Goal: Transaction & Acquisition: Register for event/course

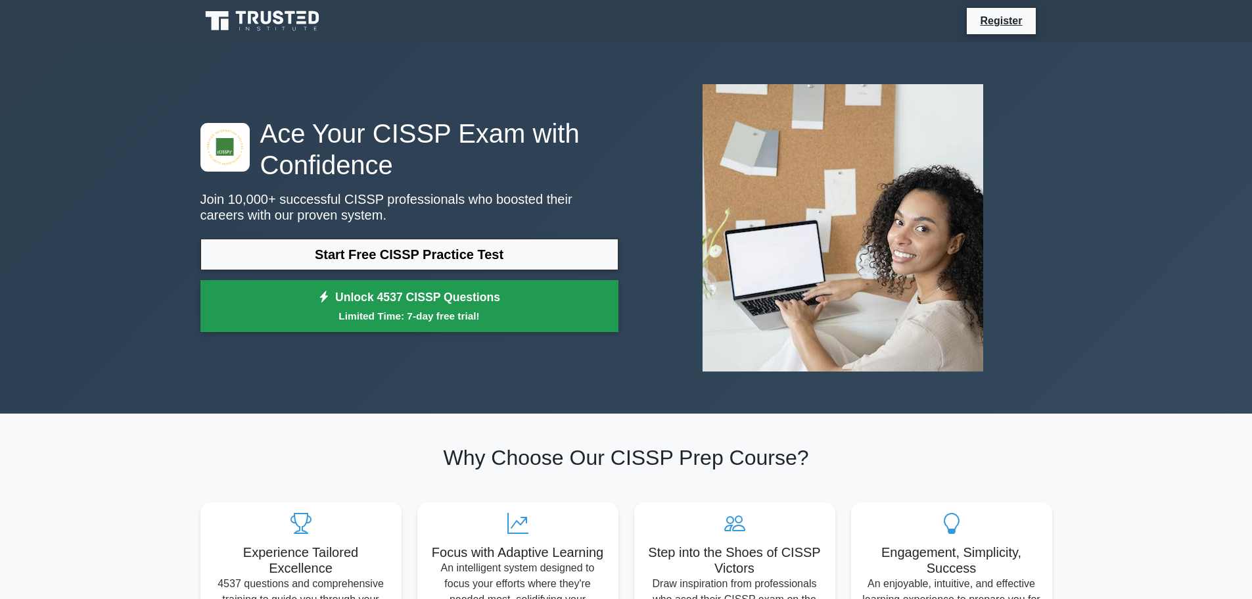
click at [410, 297] on link "Unlock 4537 CISSP Questions Limited Time: 7-day free trial!" at bounding box center [410, 306] width 418 height 53
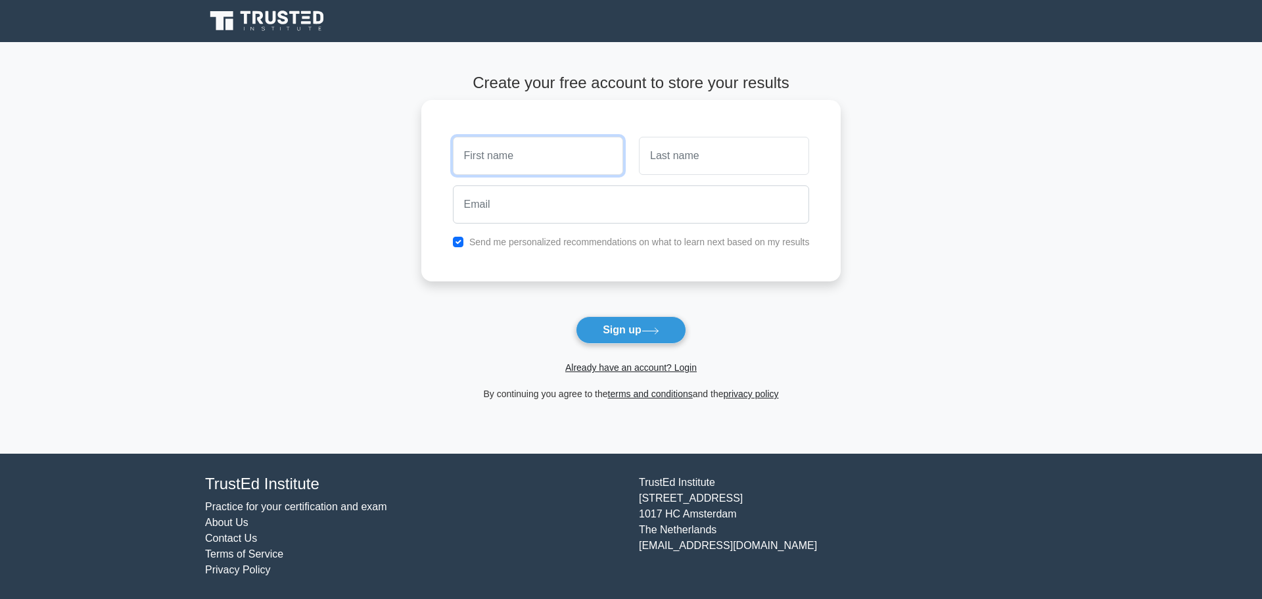
click at [518, 149] on input "text" at bounding box center [538, 156] width 170 height 38
type input "Kanthi"
click at [684, 156] on input "text" at bounding box center [724, 156] width 170 height 38
type input "Parmargari"
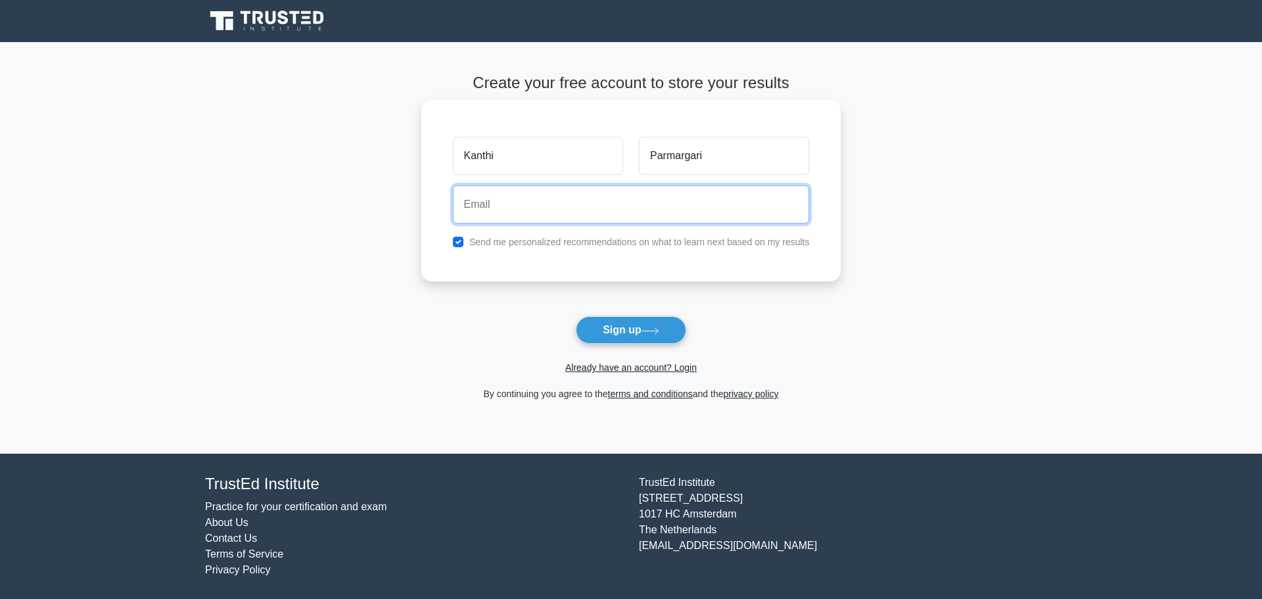
click at [671, 208] on input "email" at bounding box center [631, 204] width 357 height 38
type input "kanthip@gmail.com"
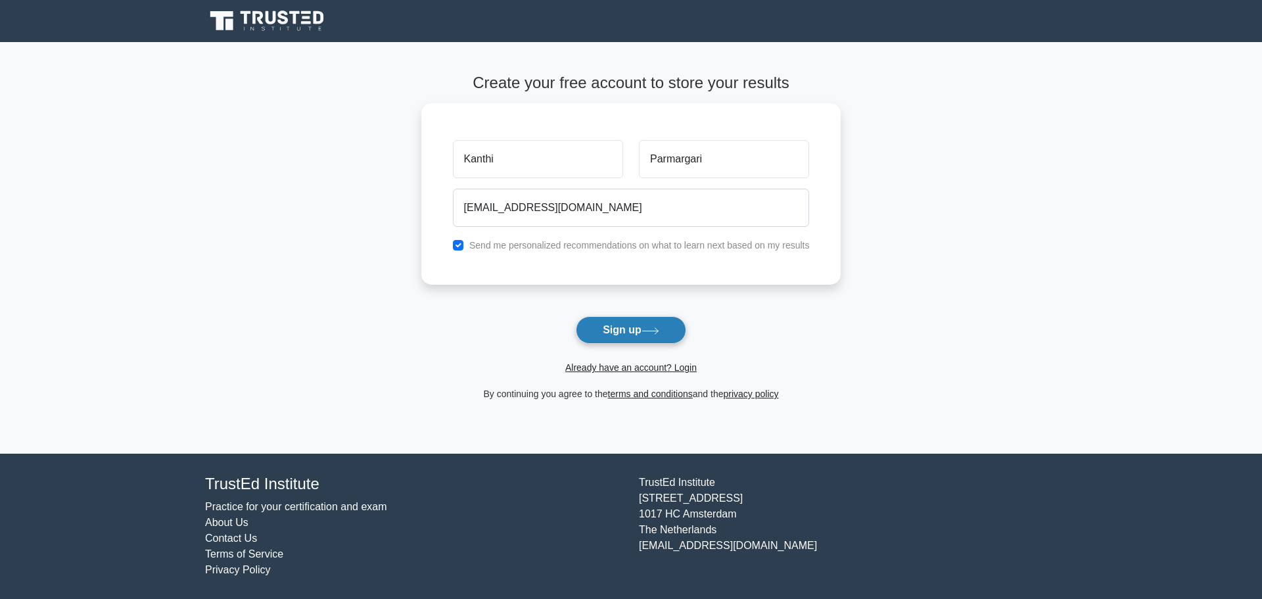
click at [628, 327] on button "Sign up" at bounding box center [631, 330] width 110 height 28
